Goal: Communication & Community: Participate in discussion

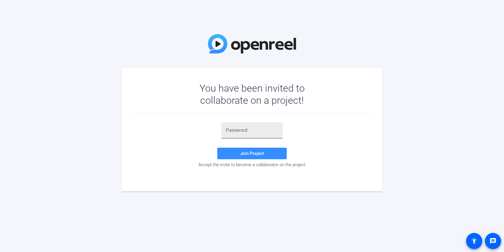
click at [228, 131] on input "text" at bounding box center [252, 130] width 52 height 7
paste input "$+JiH&"
type input "$+JiH&"
click at [243, 152] on span "Join Project" at bounding box center [252, 153] width 24 height 5
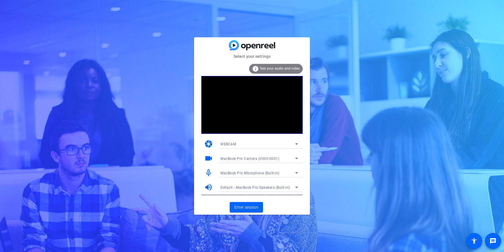
click at [296, 143] on icon at bounding box center [296, 144] width 7 height 7
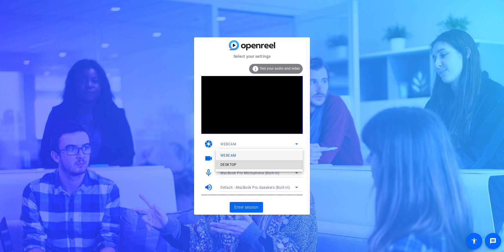
click at [230, 166] on span "DESKTOP" at bounding box center [228, 165] width 16 height 7
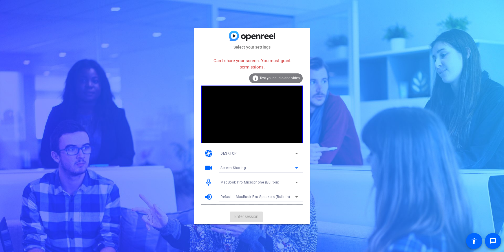
click at [296, 168] on icon at bounding box center [296, 168] width 3 height 1
click at [257, 198] on div at bounding box center [252, 126] width 504 height 252
click at [242, 153] on div "DESKTOP" at bounding box center [257, 153] width 75 height 7
click at [226, 164] on span "WEBCAM" at bounding box center [227, 165] width 15 height 7
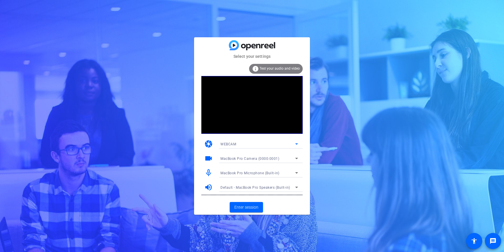
click at [296, 157] on icon at bounding box center [296, 158] width 7 height 7
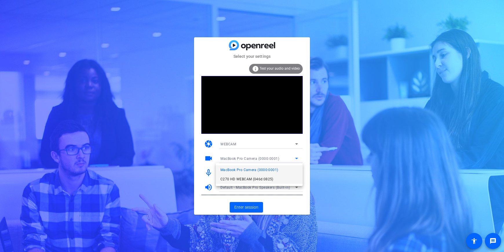
click at [242, 179] on span "C270 HD WEBCAM (046d:0825)" at bounding box center [246, 179] width 53 height 7
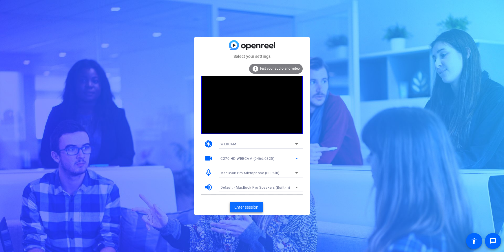
click at [252, 205] on span "Enter session" at bounding box center [246, 208] width 24 height 6
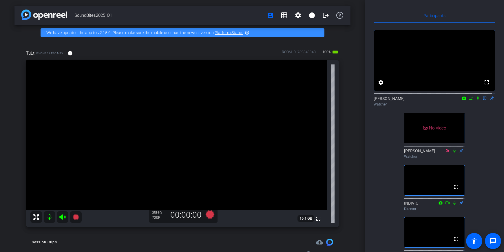
click at [476, 100] on icon at bounding box center [477, 98] width 5 height 4
click at [488, 140] on div "fullscreen settings [PERSON_NAME] flip Watcher No Video [PERSON_NAME] Watcher f…" at bounding box center [435, 144] width 122 height 243
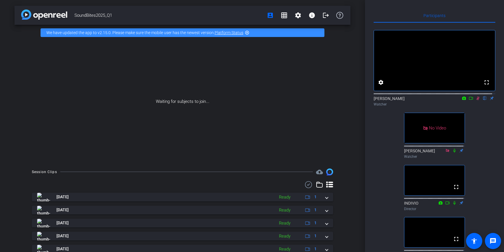
click at [475, 100] on icon at bounding box center [477, 98] width 5 height 4
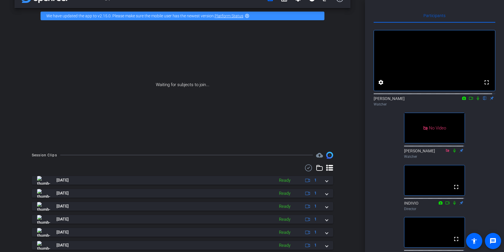
scroll to position [87, 0]
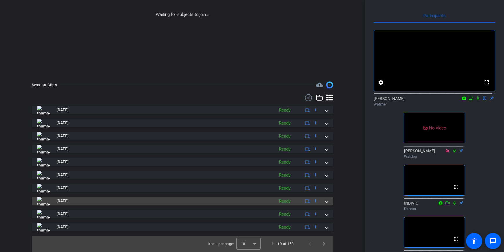
click at [41, 203] on img at bounding box center [43, 201] width 13 height 9
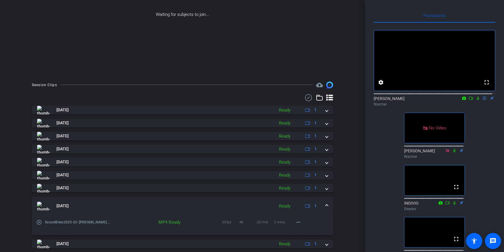
click at [44, 210] on img at bounding box center [43, 206] width 13 height 9
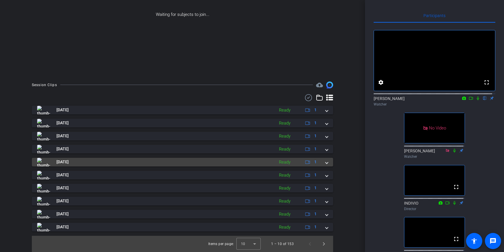
click at [45, 162] on img at bounding box center [43, 162] width 13 height 9
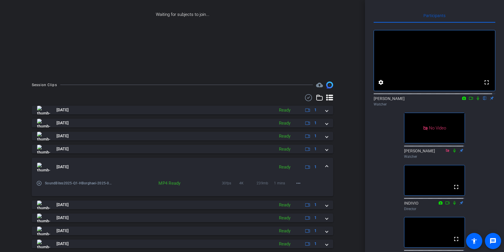
click at [44, 166] on img at bounding box center [43, 167] width 13 height 9
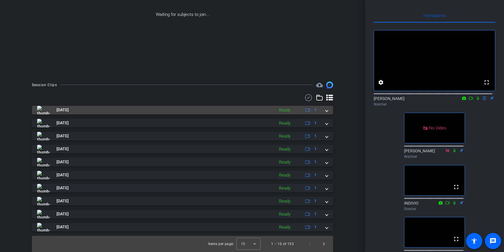
click at [43, 111] on img at bounding box center [43, 110] width 13 height 9
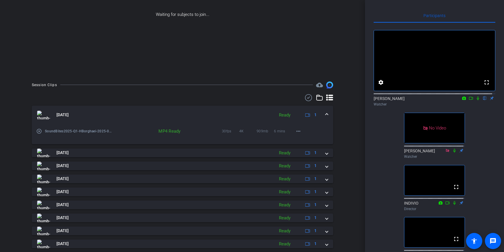
click at [45, 118] on img at bounding box center [43, 115] width 13 height 9
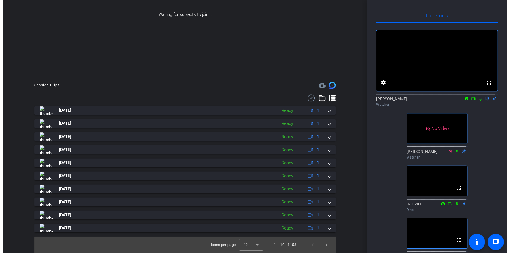
scroll to position [69, 0]
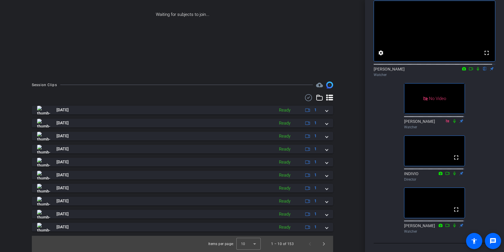
click at [490, 88] on div "fullscreen settings [PERSON_NAME] flip Watcher No Video [PERSON_NAME] Watcher f…" at bounding box center [435, 114] width 122 height 243
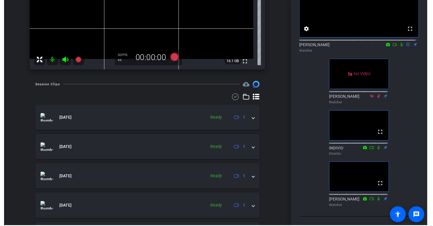
scroll to position [122, 0]
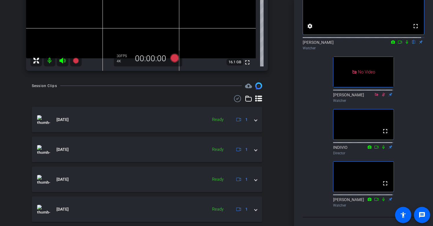
click at [398, 40] on icon at bounding box center [400, 42] width 5 height 4
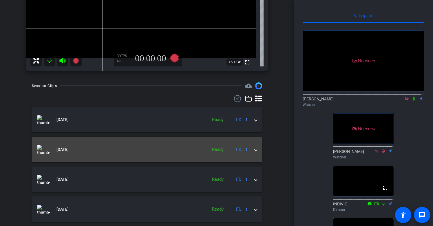
scroll to position [0, 0]
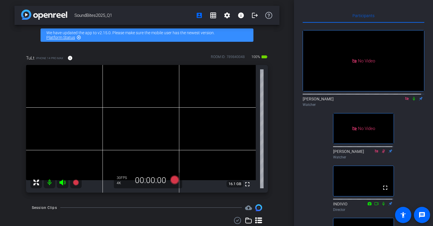
click at [412, 100] on icon at bounding box center [413, 98] width 5 height 4
click at [412, 100] on icon at bounding box center [413, 99] width 3 height 4
click at [411, 100] on icon at bounding box center [413, 98] width 5 height 4
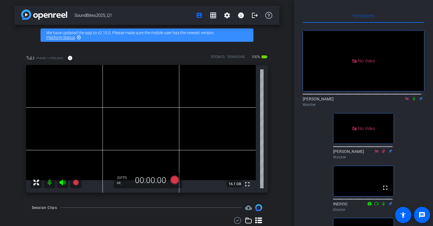
click at [411, 100] on icon at bounding box center [413, 98] width 5 height 4
click at [412, 100] on icon at bounding box center [413, 99] width 3 height 4
click at [411, 96] on div at bounding box center [364, 93] width 122 height 5
click at [413, 100] on icon at bounding box center [414, 99] width 2 height 4
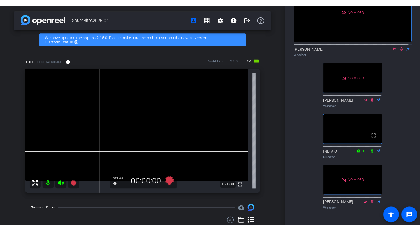
scroll to position [52, 0]
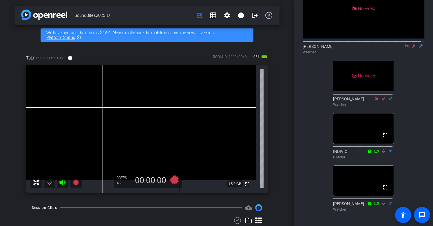
click at [411, 48] on icon at bounding box center [413, 46] width 5 height 4
click at [410, 49] on mat-icon at bounding box center [413, 45] width 7 height 5
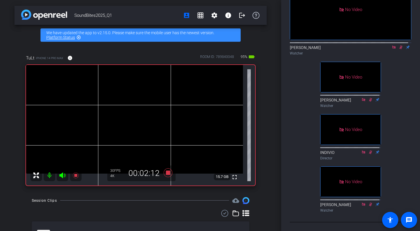
click at [399, 49] on icon at bounding box center [401, 47] width 5 height 4
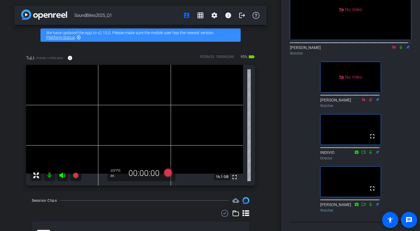
scroll to position [51, 0]
click at [399, 50] on icon at bounding box center [401, 48] width 5 height 4
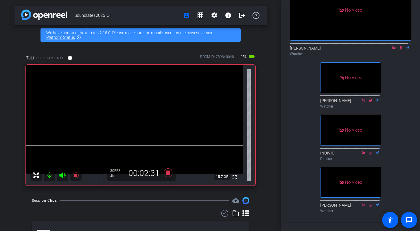
click at [399, 50] on icon at bounding box center [401, 48] width 5 height 4
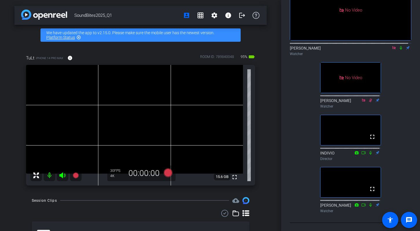
click at [400, 122] on div "No Video [PERSON_NAME] Watcher No Video [PERSON_NAME] Watcher fullscreen INDIVI…" at bounding box center [351, 93] width 122 height 243
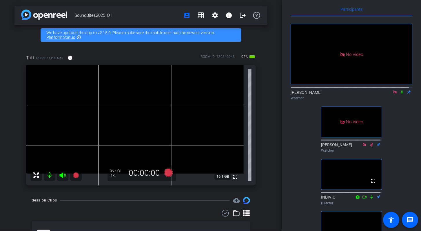
scroll to position [0, 0]
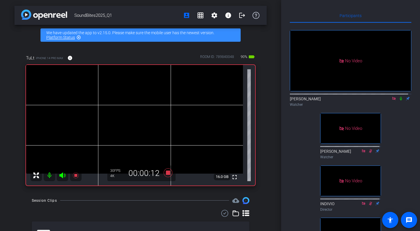
click at [399, 100] on icon at bounding box center [401, 98] width 5 height 4
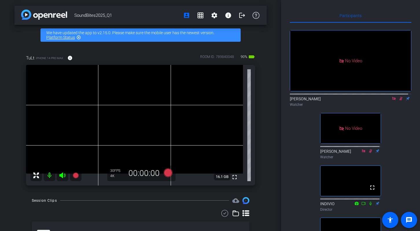
click at [399, 100] on icon at bounding box center [401, 98] width 5 height 4
click at [398, 131] on div "No Video [PERSON_NAME] Watcher No Video [PERSON_NAME] Watcher fullscreen INDIVI…" at bounding box center [351, 144] width 122 height 243
click at [397, 125] on div "No Video [PERSON_NAME] Watcher No Video [PERSON_NAME] Watcher fullscreen INDIVI…" at bounding box center [351, 144] width 122 height 243
click at [397, 140] on div "No Video [PERSON_NAME] Watcher No Video [PERSON_NAME] Watcher fullscreen INDIVI…" at bounding box center [351, 144] width 122 height 243
click at [391, 136] on div "No Video [PERSON_NAME] Watcher No Video [PERSON_NAME] Watcher fullscreen INDIVI…" at bounding box center [351, 144] width 122 height 243
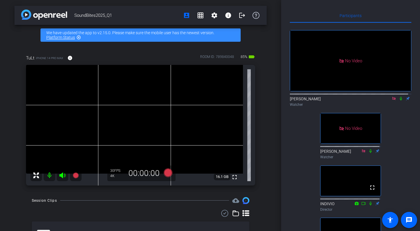
click at [398, 144] on div "No Video [PERSON_NAME] Watcher No Video [PERSON_NAME] Watcher fullscreen INDIVI…" at bounding box center [351, 144] width 122 height 243
click at [399, 141] on div "No Video [PERSON_NAME] Watcher No Video [PERSON_NAME] Watcher fullscreen INDIVI…" at bounding box center [351, 144] width 122 height 243
click at [403, 140] on div "No Video [PERSON_NAME] Watcher No Video [PERSON_NAME] Watcher fullscreen INDIVI…" at bounding box center [351, 144] width 122 height 243
click at [401, 148] on div "No Video [PERSON_NAME] Watcher No Video [PERSON_NAME] Watcher fullscreen INDIVI…" at bounding box center [351, 144] width 122 height 243
click at [399, 100] on icon at bounding box center [401, 98] width 5 height 4
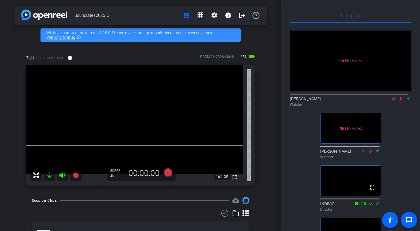
click at [398, 131] on div "No Video [PERSON_NAME] Watcher No Video [PERSON_NAME] Watcher fullscreen INDIVI…" at bounding box center [351, 144] width 122 height 243
click at [400, 100] on icon at bounding box center [401, 99] width 3 height 4
click at [400, 100] on icon at bounding box center [401, 99] width 2 height 4
click at [400, 100] on icon at bounding box center [401, 99] width 3 height 4
click at [392, 100] on icon at bounding box center [394, 98] width 5 height 4
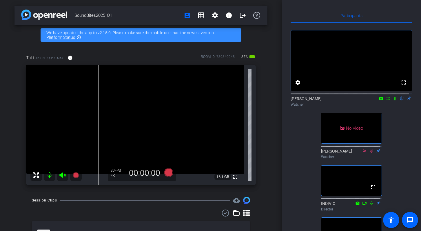
click at [405, 153] on div "fullscreen settings [PERSON_NAME] flip Watcher No Video [PERSON_NAME] Watcher f…" at bounding box center [351, 144] width 122 height 243
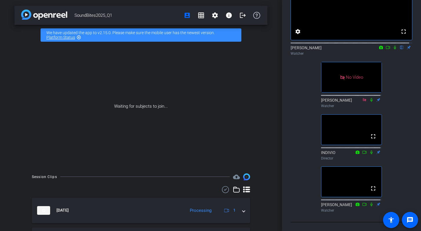
scroll to position [36, 0]
